Goal: Transaction & Acquisition: Book appointment/travel/reservation

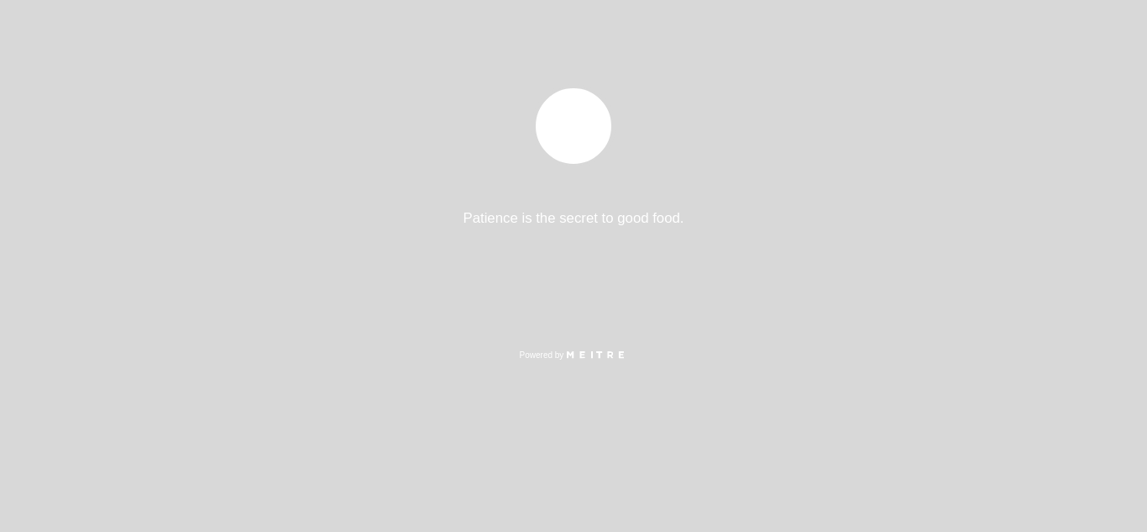
select select "es"
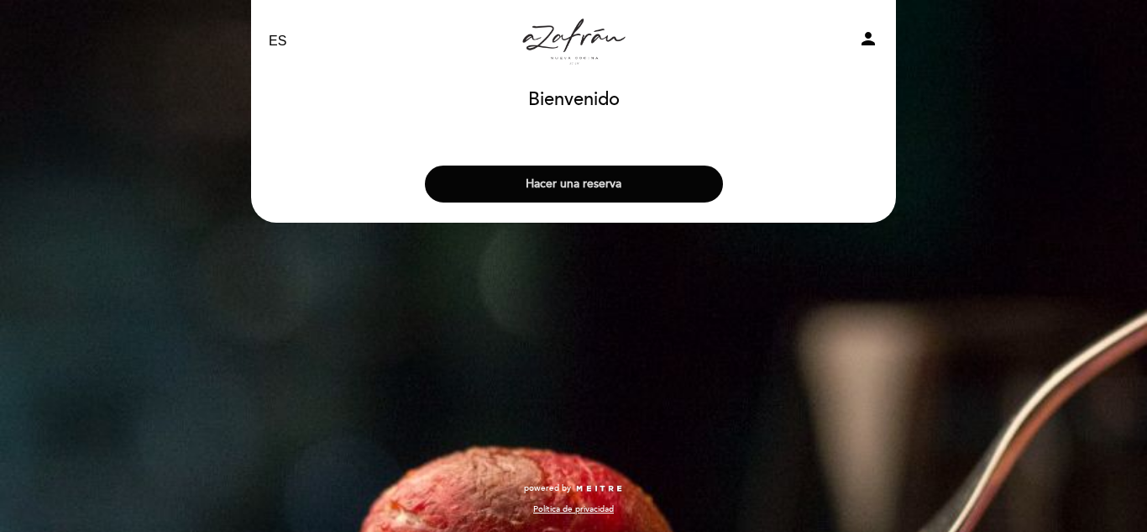
click at [679, 191] on button "Hacer una reserva" at bounding box center [574, 183] width 298 height 37
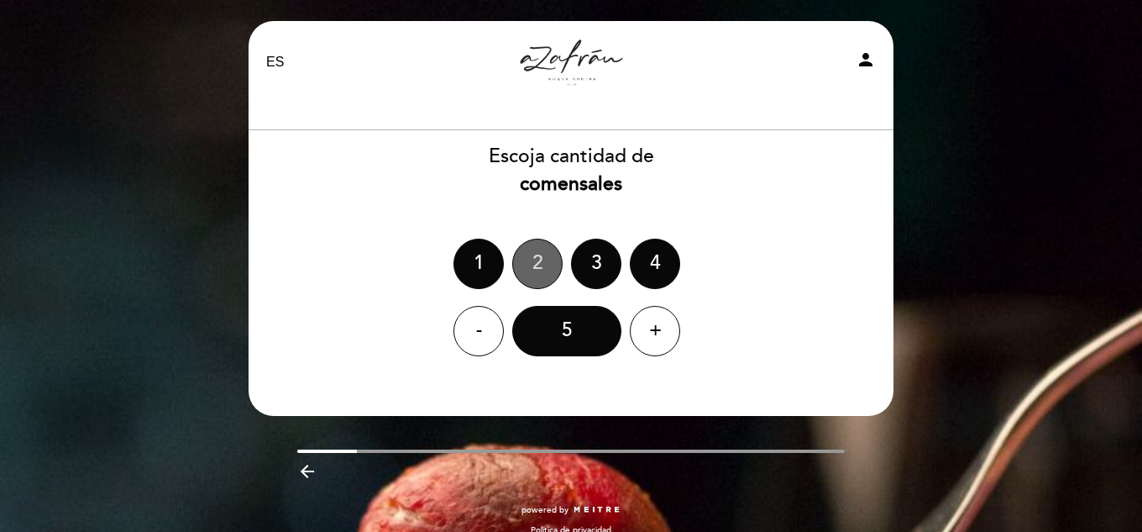
click at [542, 257] on div "2" at bounding box center [537, 263] width 50 height 50
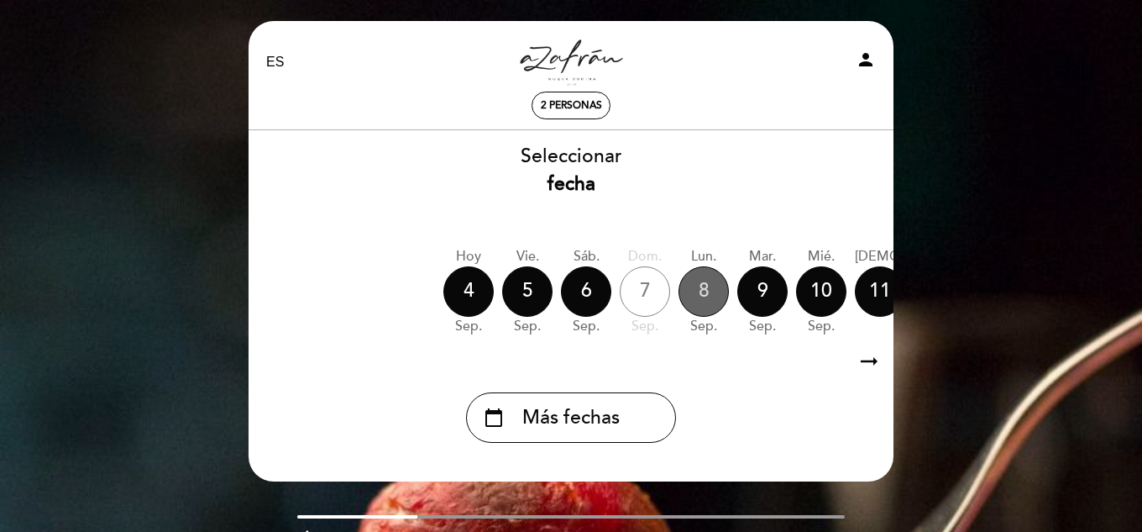
click at [703, 295] on div "8" at bounding box center [704, 291] width 50 height 50
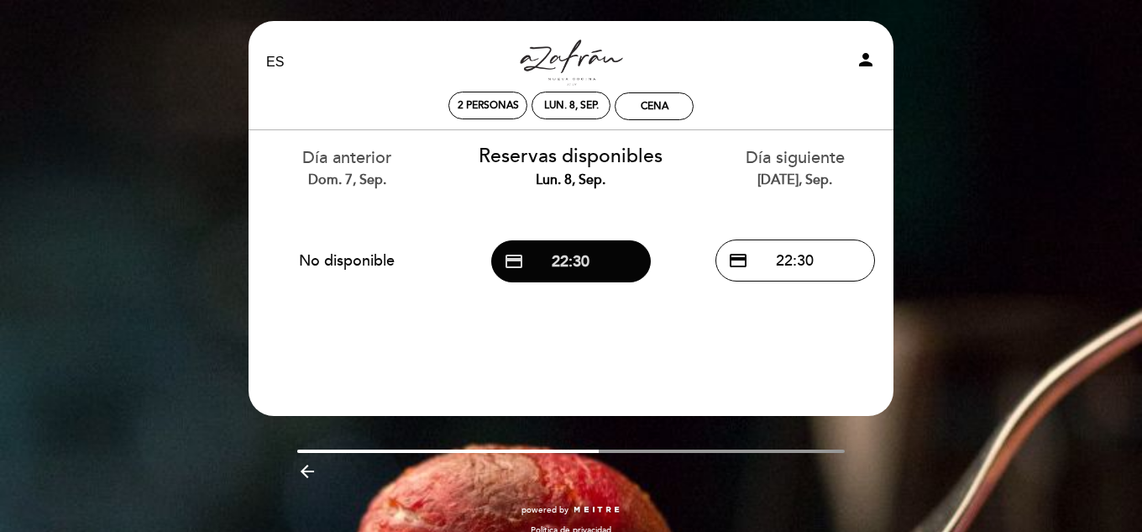
click at [554, 256] on button "credit_card 22:30" at bounding box center [571, 261] width 160 height 42
click at [304, 470] on icon "arrow_backward" at bounding box center [307, 471] width 20 height 20
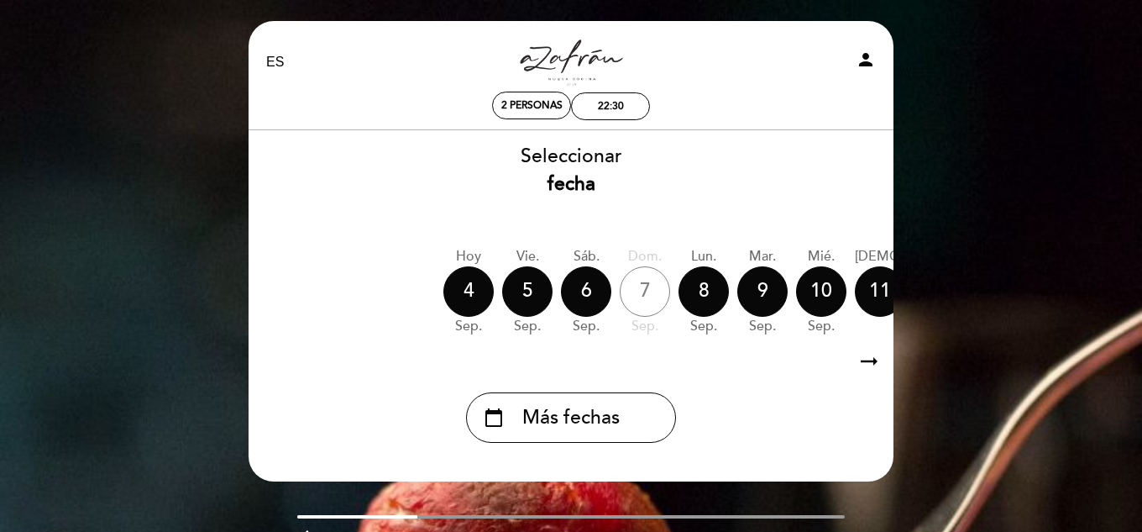
click at [304, 470] on header "EN ES PT [GEOGRAPHIC_DATA] person 2 personas 22:30 [GEOGRAPHIC_DATA] [GEOGRAPHI…" at bounding box center [571, 251] width 645 height 460
